Goal: Obtain resource: Download file/media

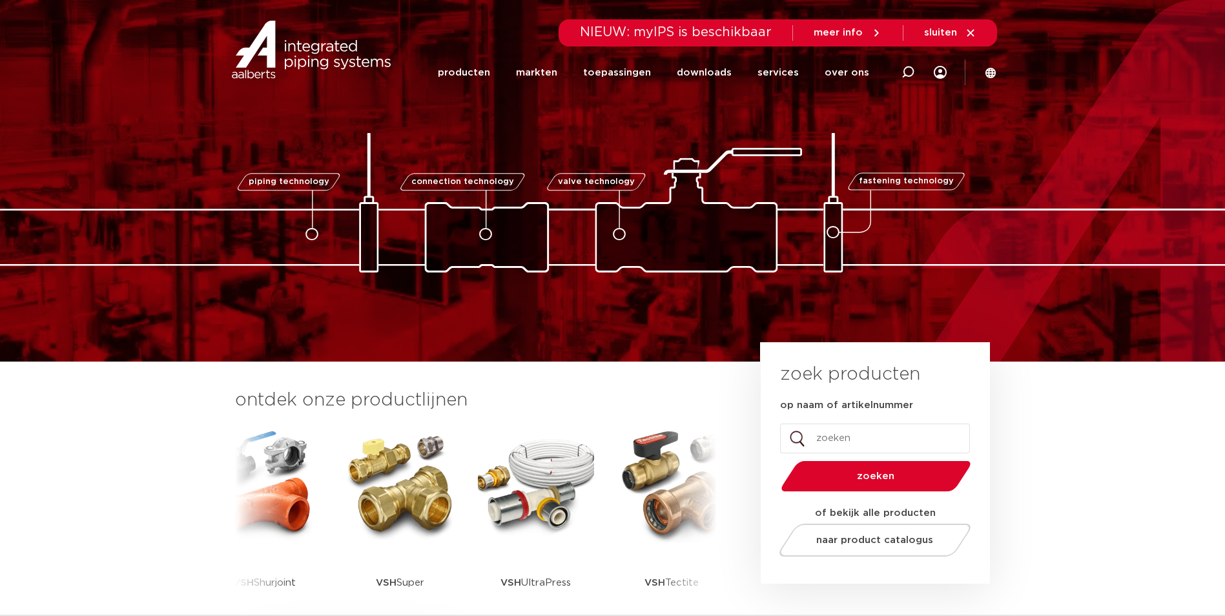
click at [550, 481] on img at bounding box center [536, 484] width 116 height 116
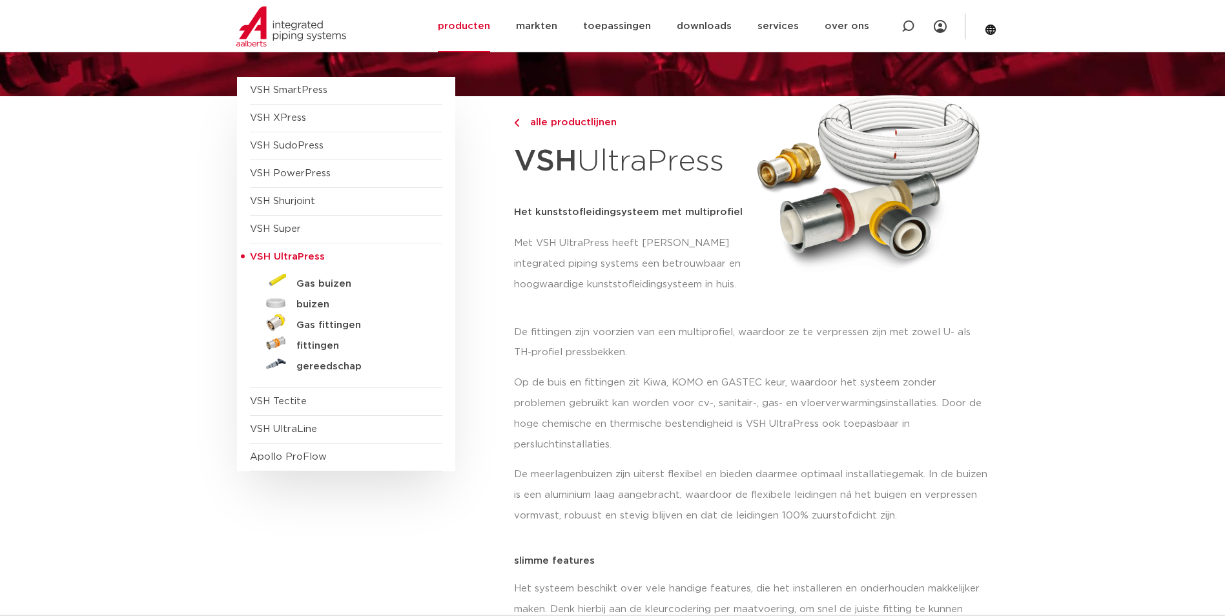
scroll to position [129, 0]
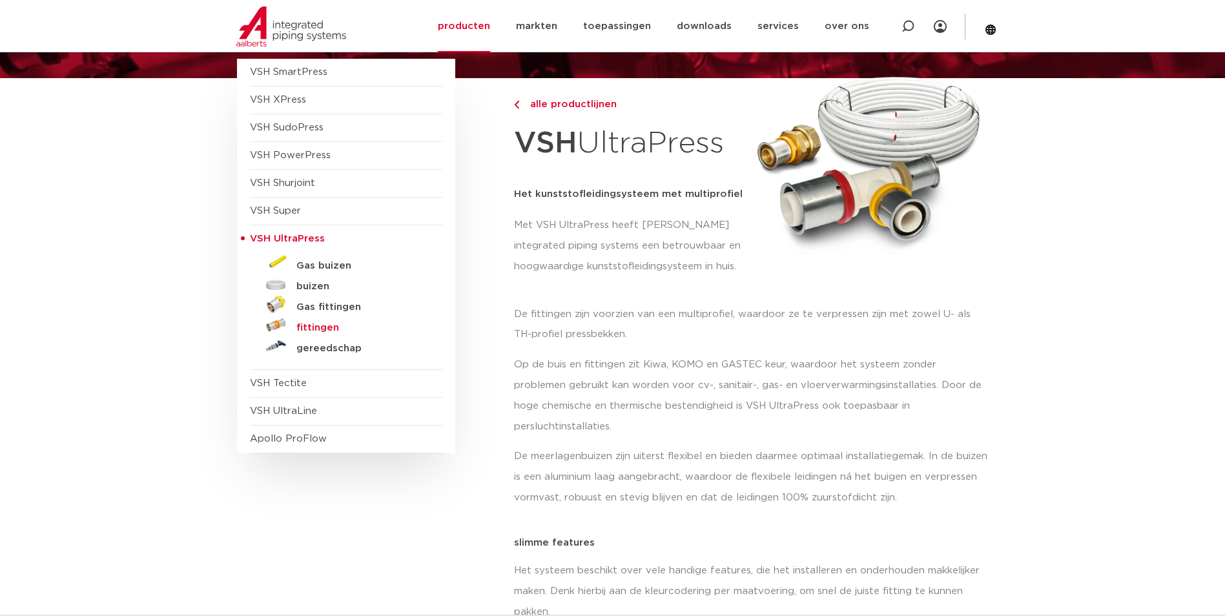
click at [319, 328] on h5 "fittingen" at bounding box center [360, 328] width 128 height 12
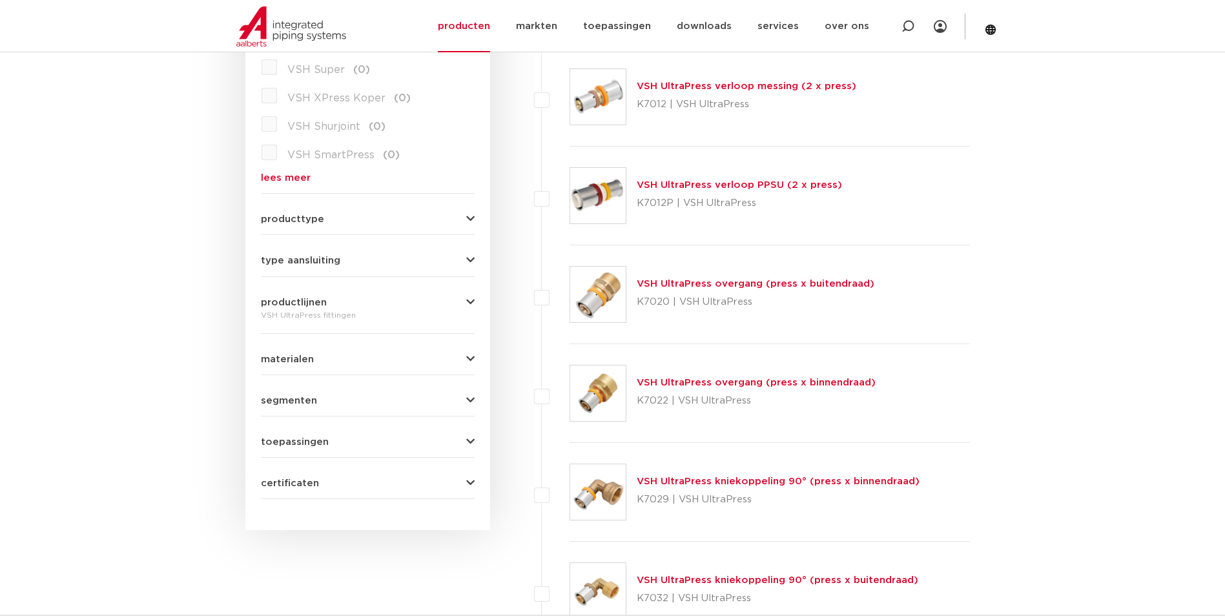
scroll to position [452, 0]
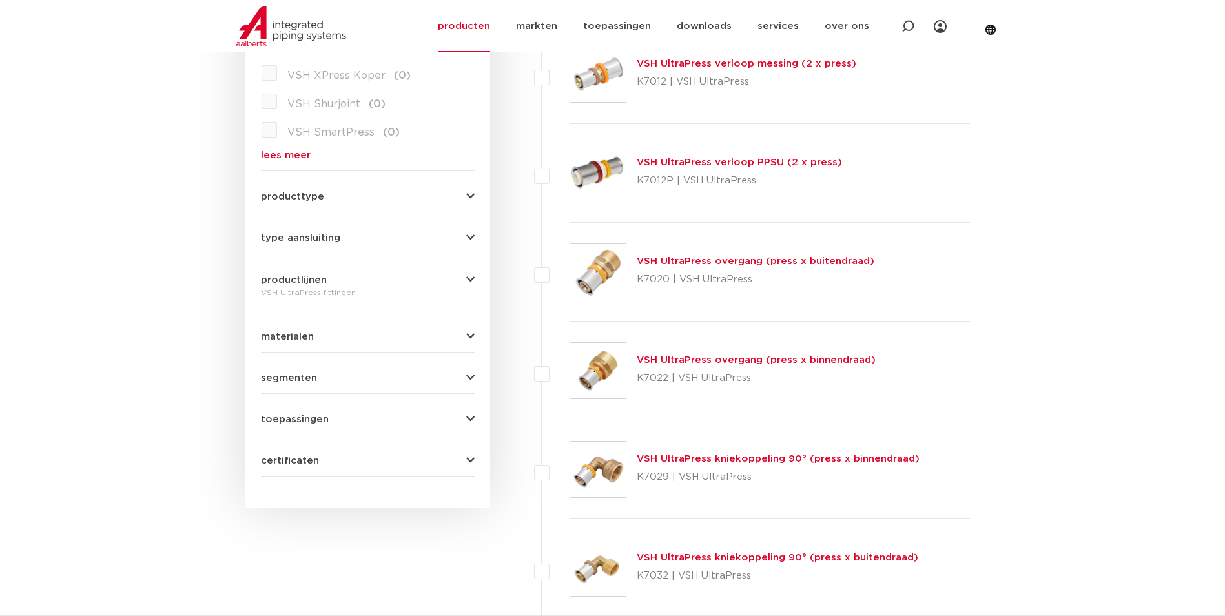
click at [827, 261] on link "VSH UltraPress overgang (press x buitendraad)" at bounding box center [756, 261] width 238 height 10
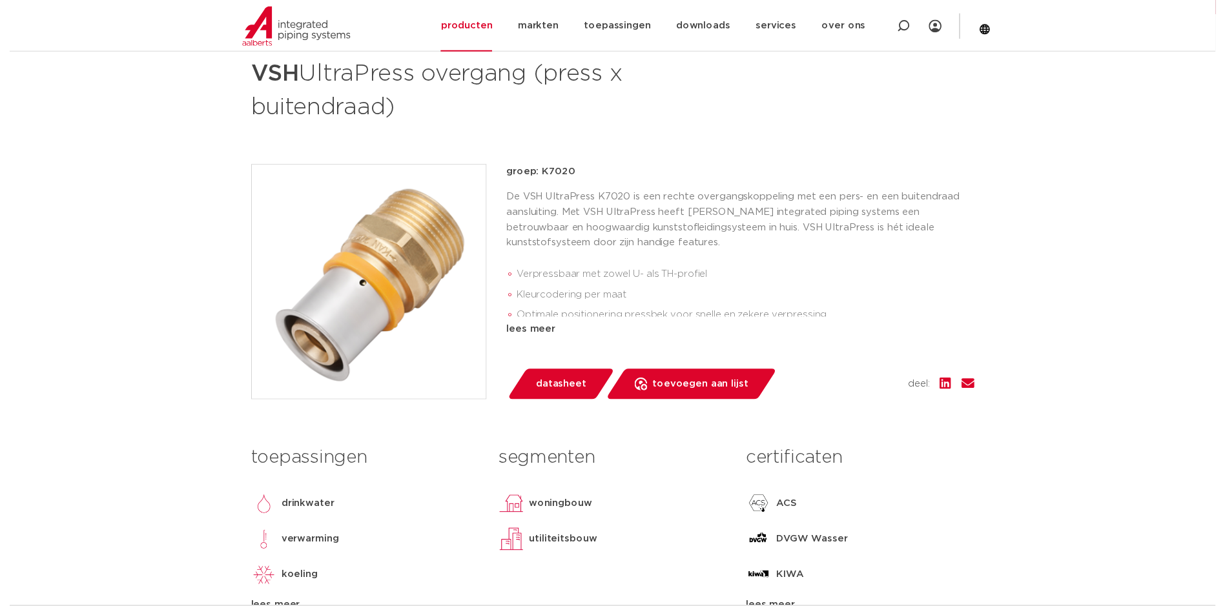
scroll to position [258, 0]
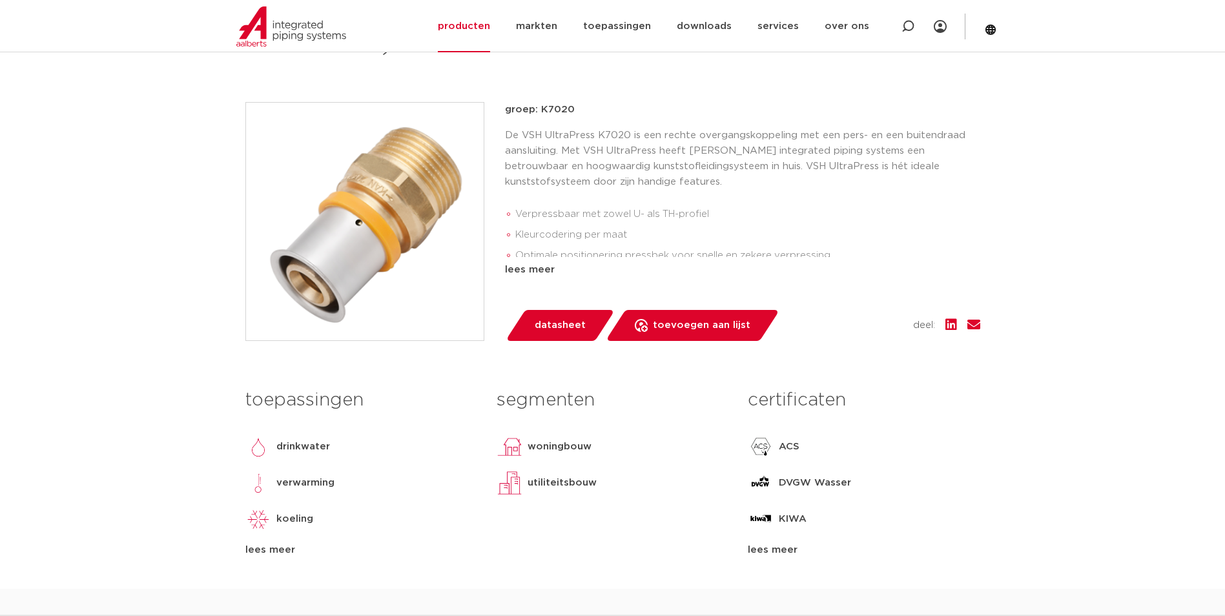
click at [554, 322] on span "datasheet" at bounding box center [560, 325] width 51 height 21
